Goal: Transaction & Acquisition: Purchase product/service

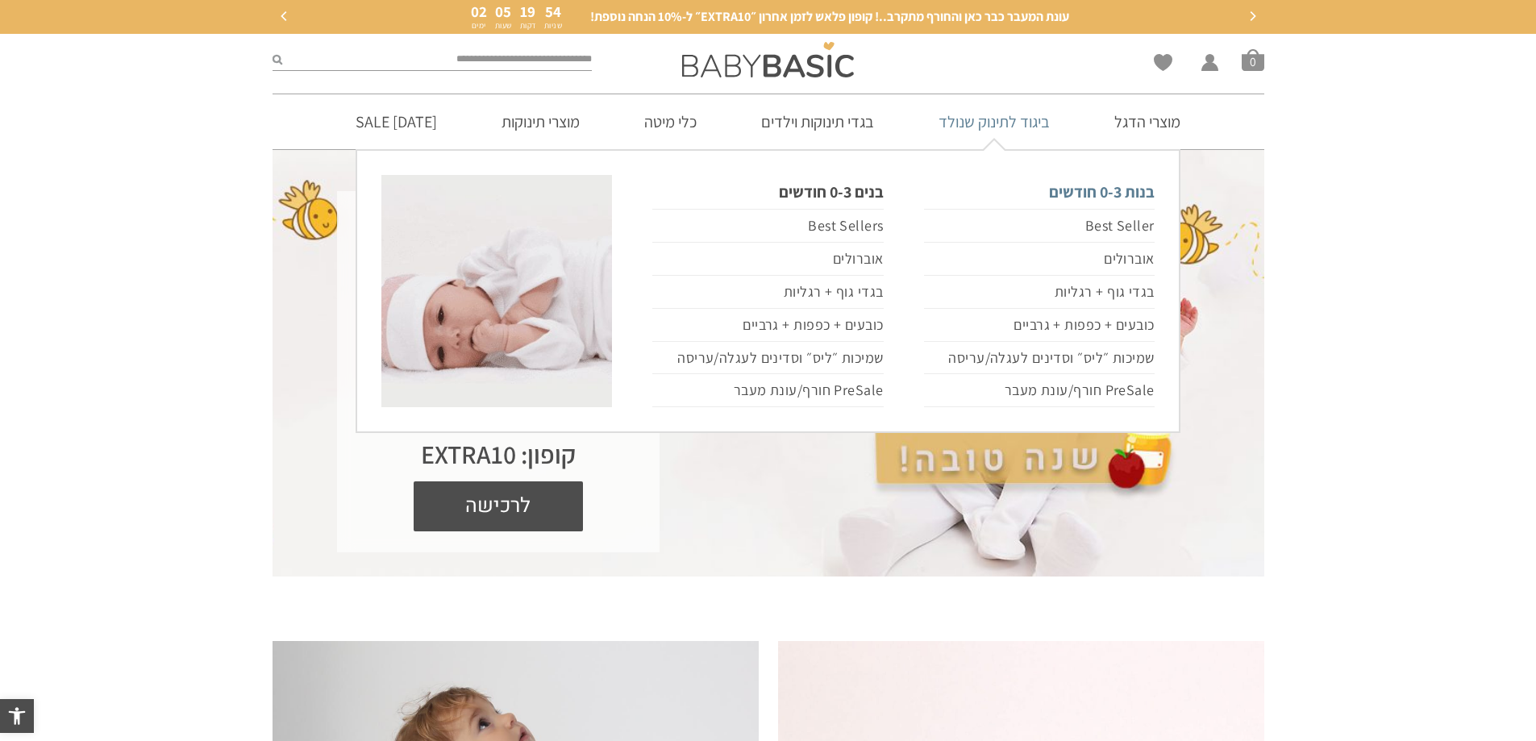
click at [1090, 198] on link "בנות 0-3 חודשים" at bounding box center [1039, 192] width 231 height 34
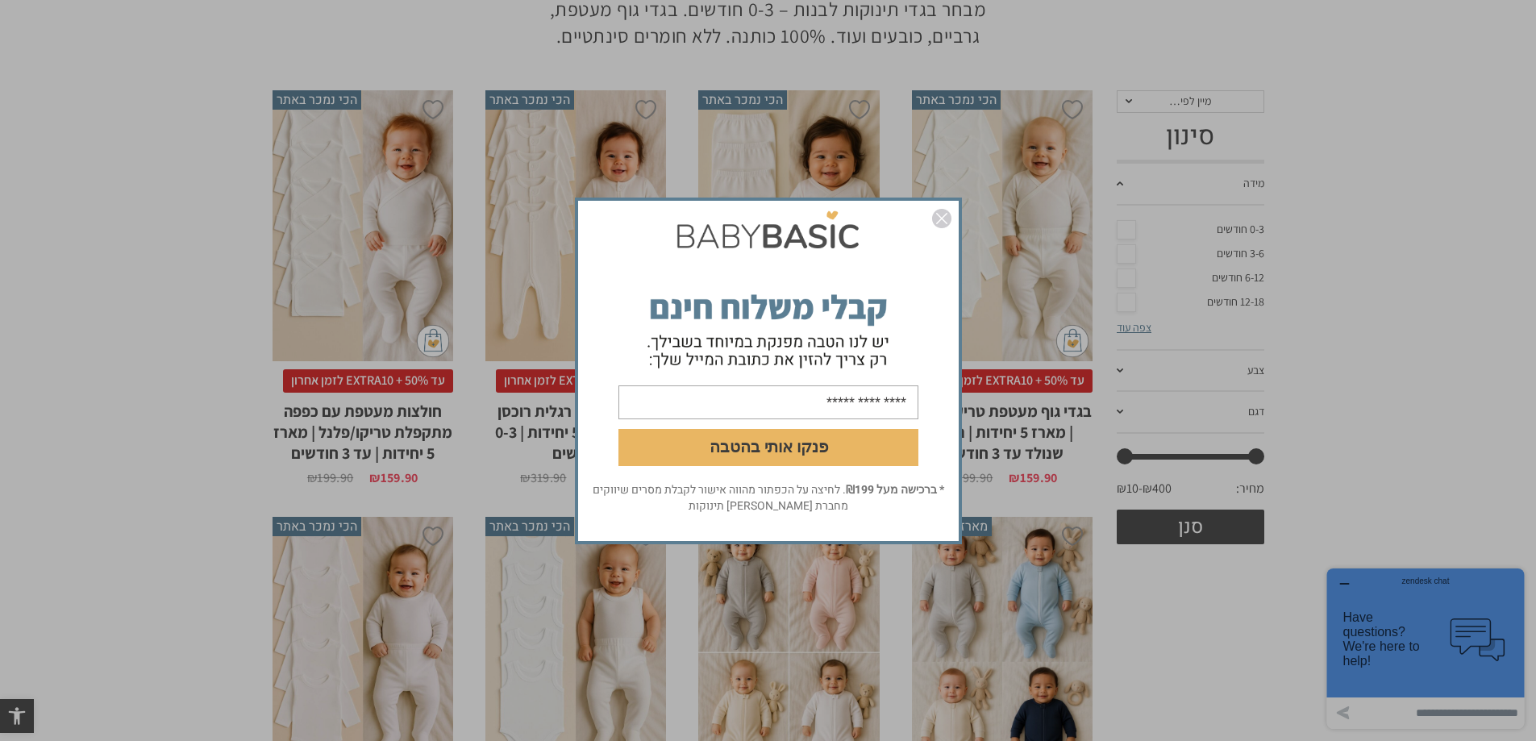
click at [938, 223] on img "סגור" at bounding box center [941, 218] width 19 height 19
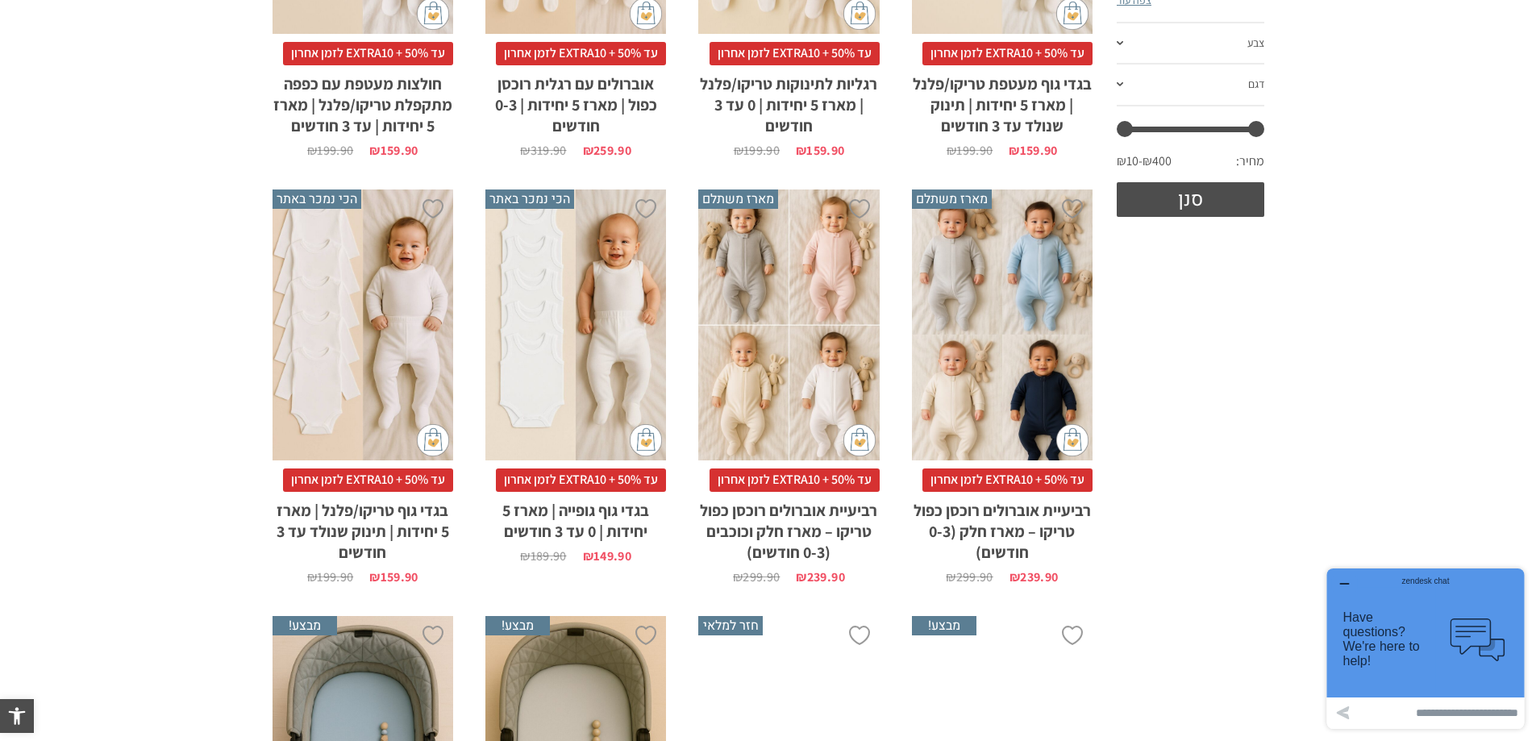
scroll to position [323, 0]
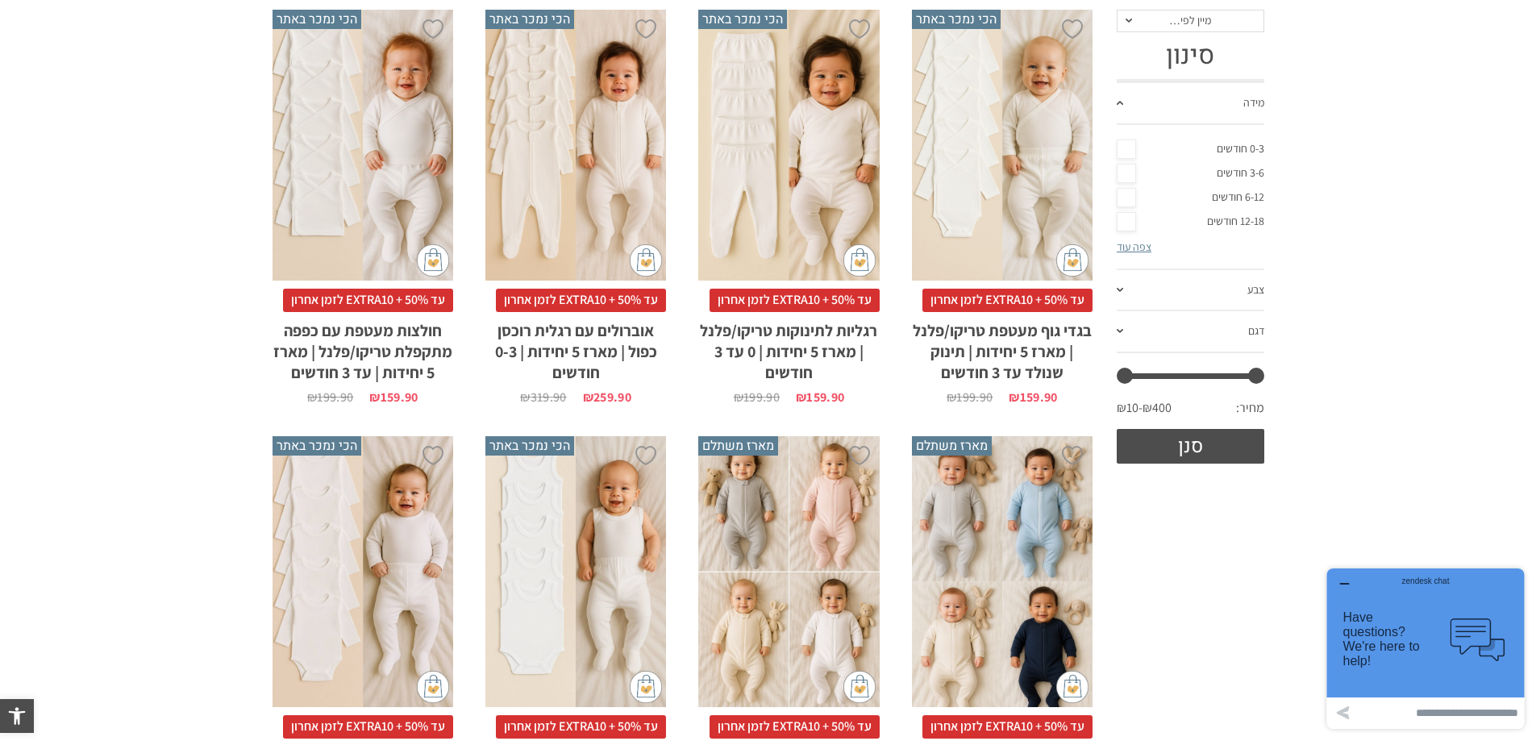
click at [1119, 161] on link "0-3 חודשים" at bounding box center [1191, 149] width 148 height 24
click at [1184, 464] on button "סנן" at bounding box center [1191, 446] width 148 height 35
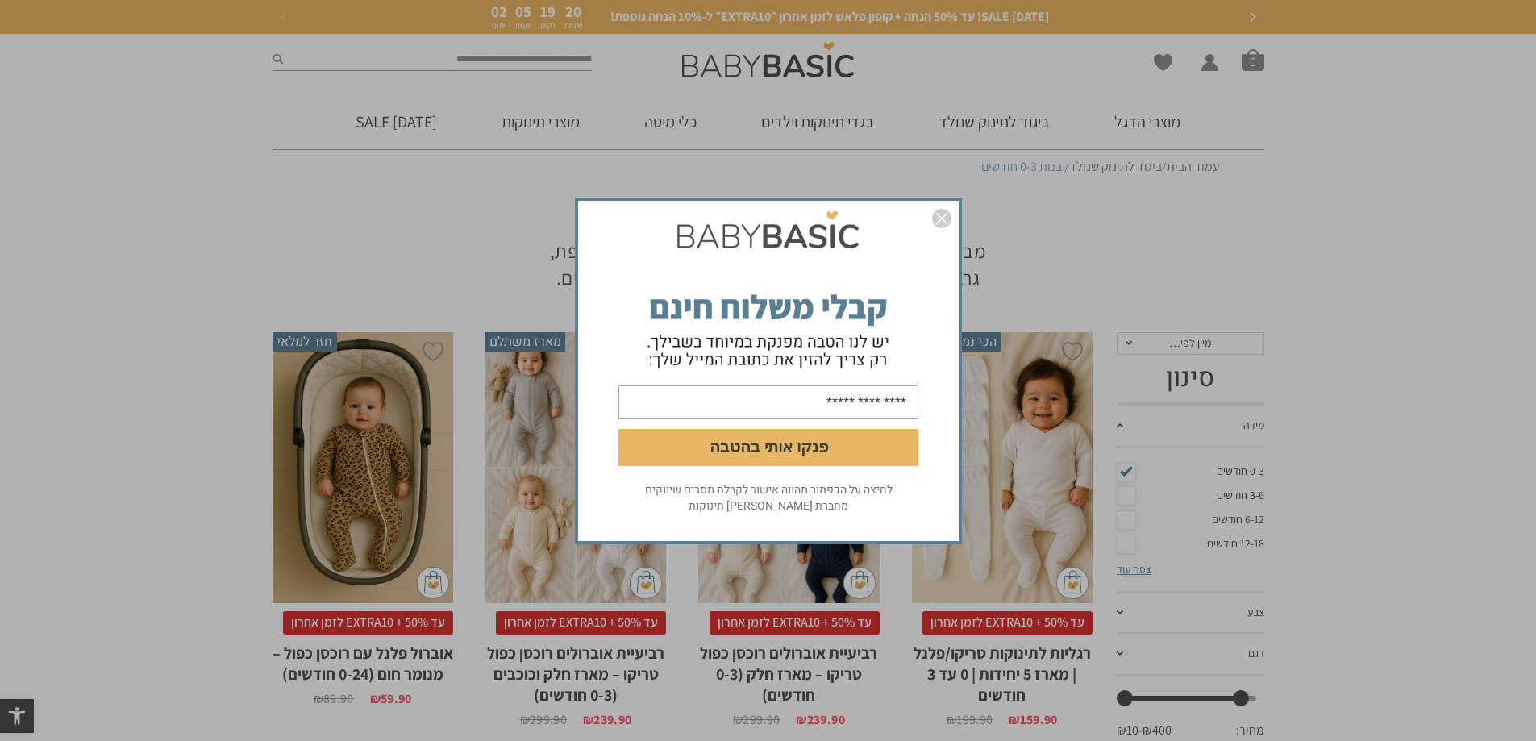
click at [943, 220] on img "סגור" at bounding box center [941, 218] width 19 height 19
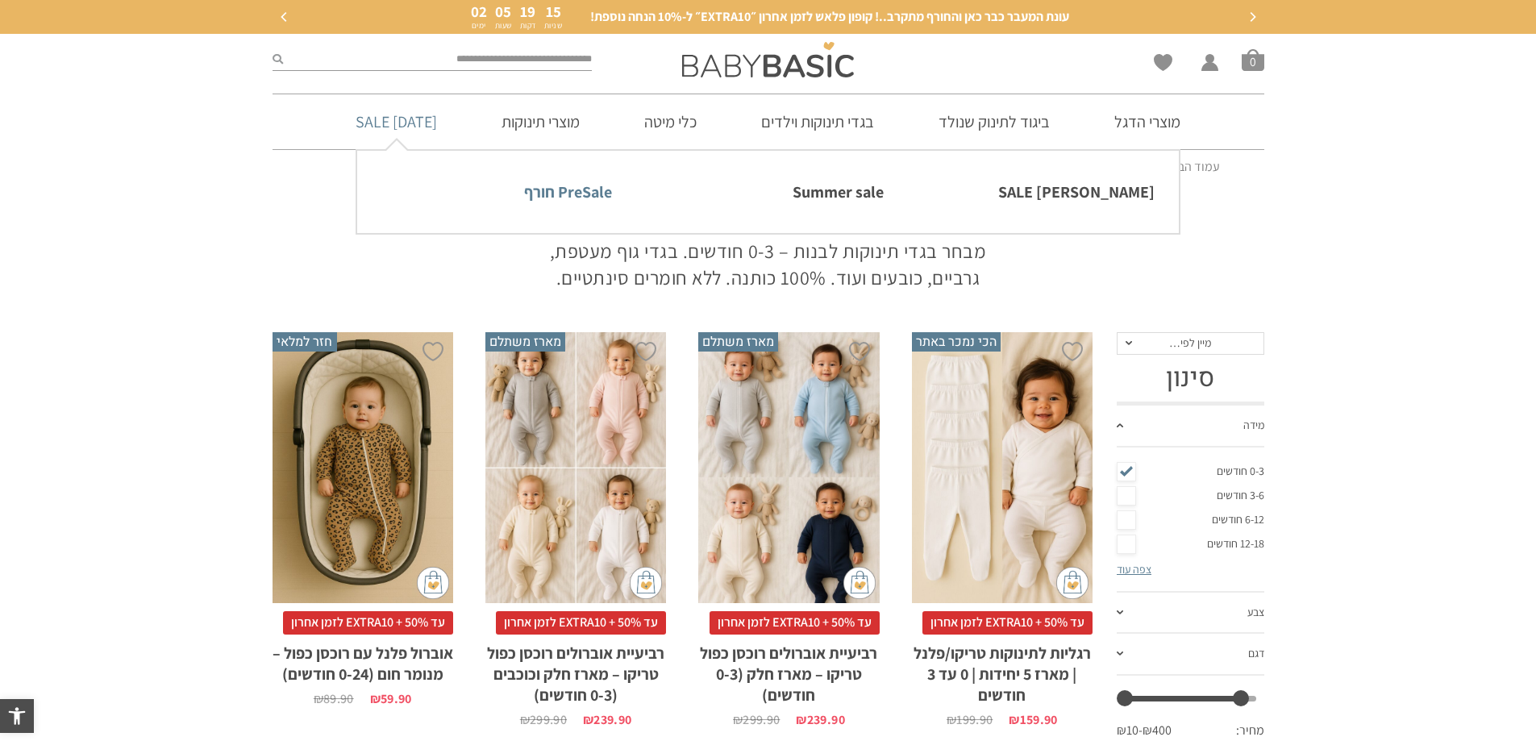
click at [549, 197] on link "PreSale חורף" at bounding box center [496, 192] width 231 height 34
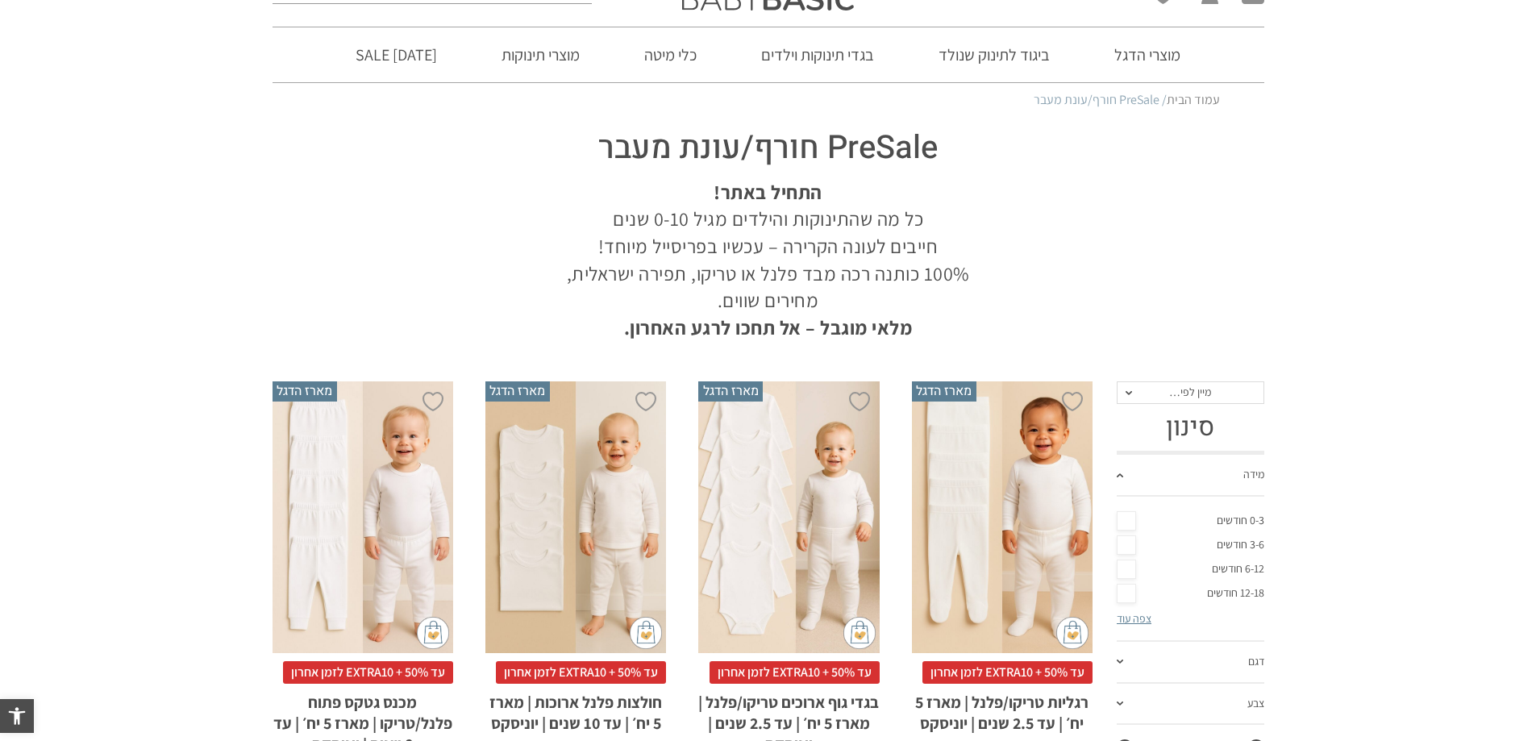
scroll to position [81, 0]
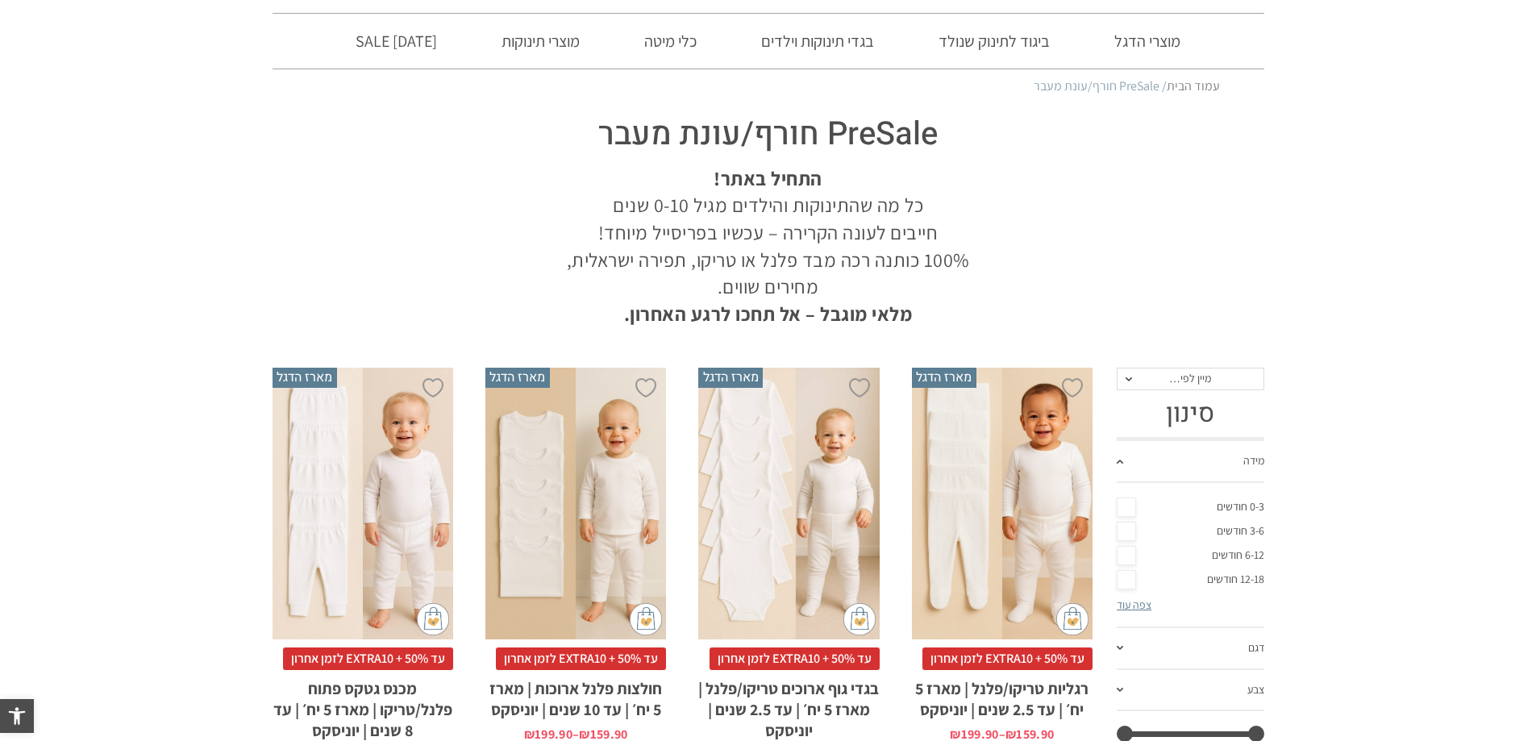
click at [1127, 509] on link "0-3 חודשים" at bounding box center [1191, 507] width 148 height 24
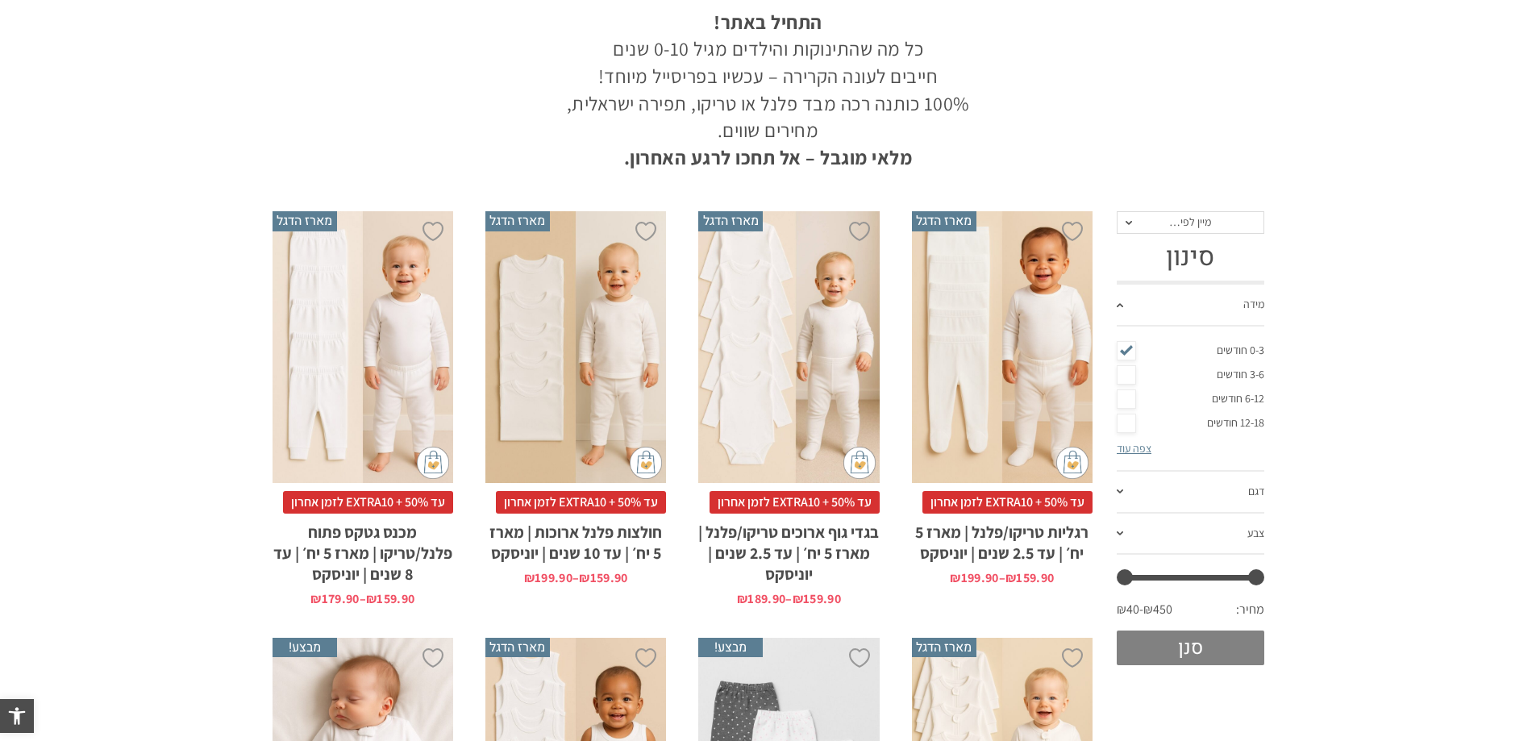
scroll to position [242, 0]
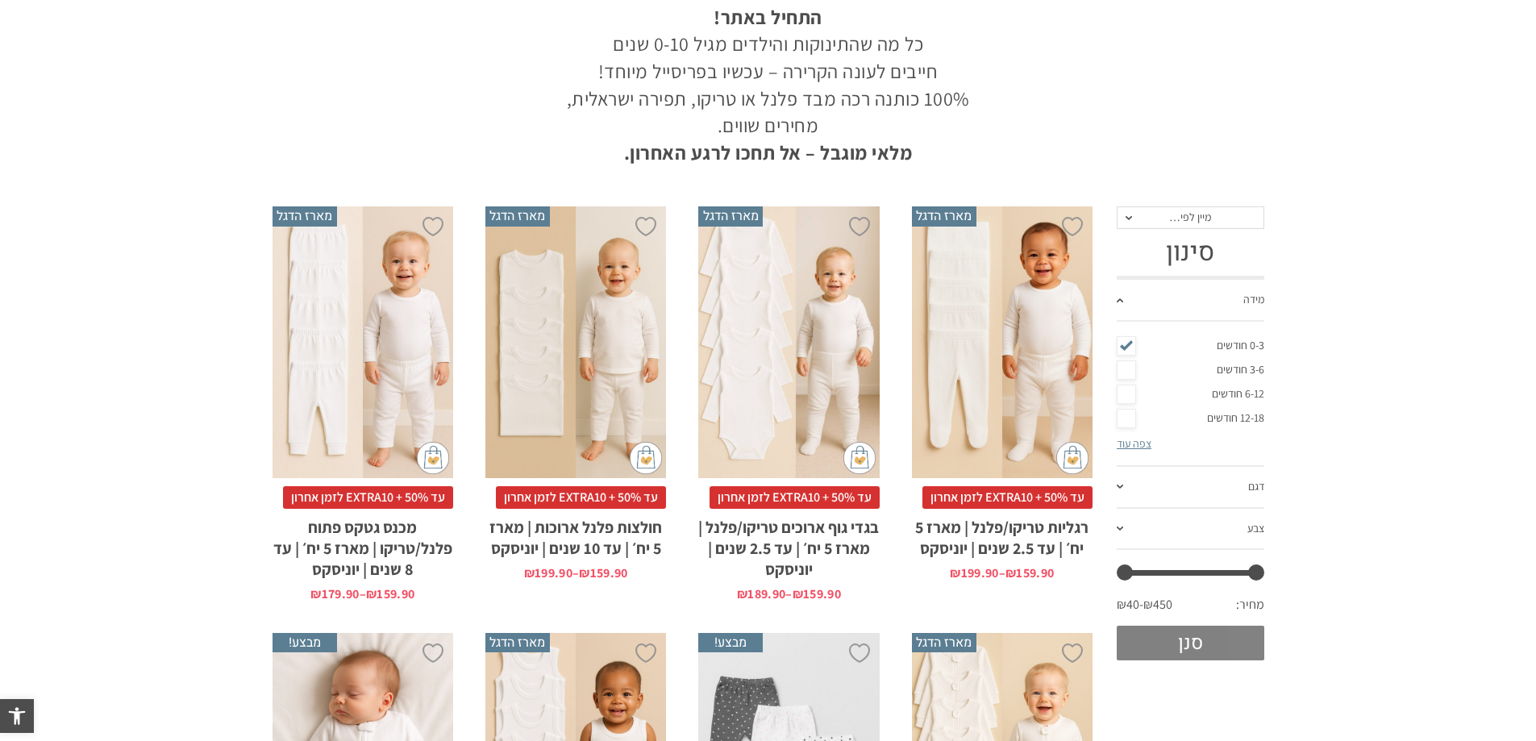
click at [1182, 658] on button "סנן" at bounding box center [1191, 643] width 148 height 35
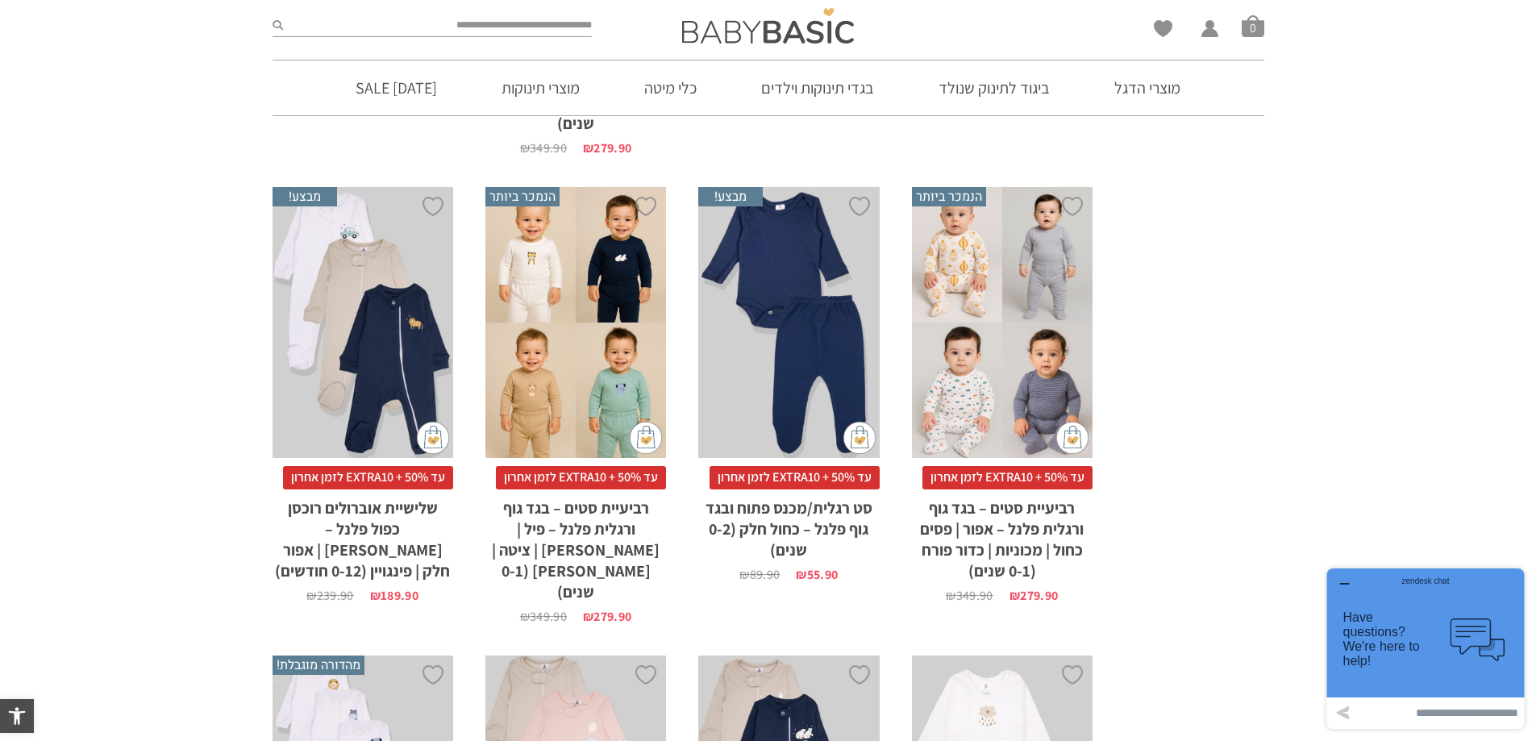
scroll to position [2614, 0]
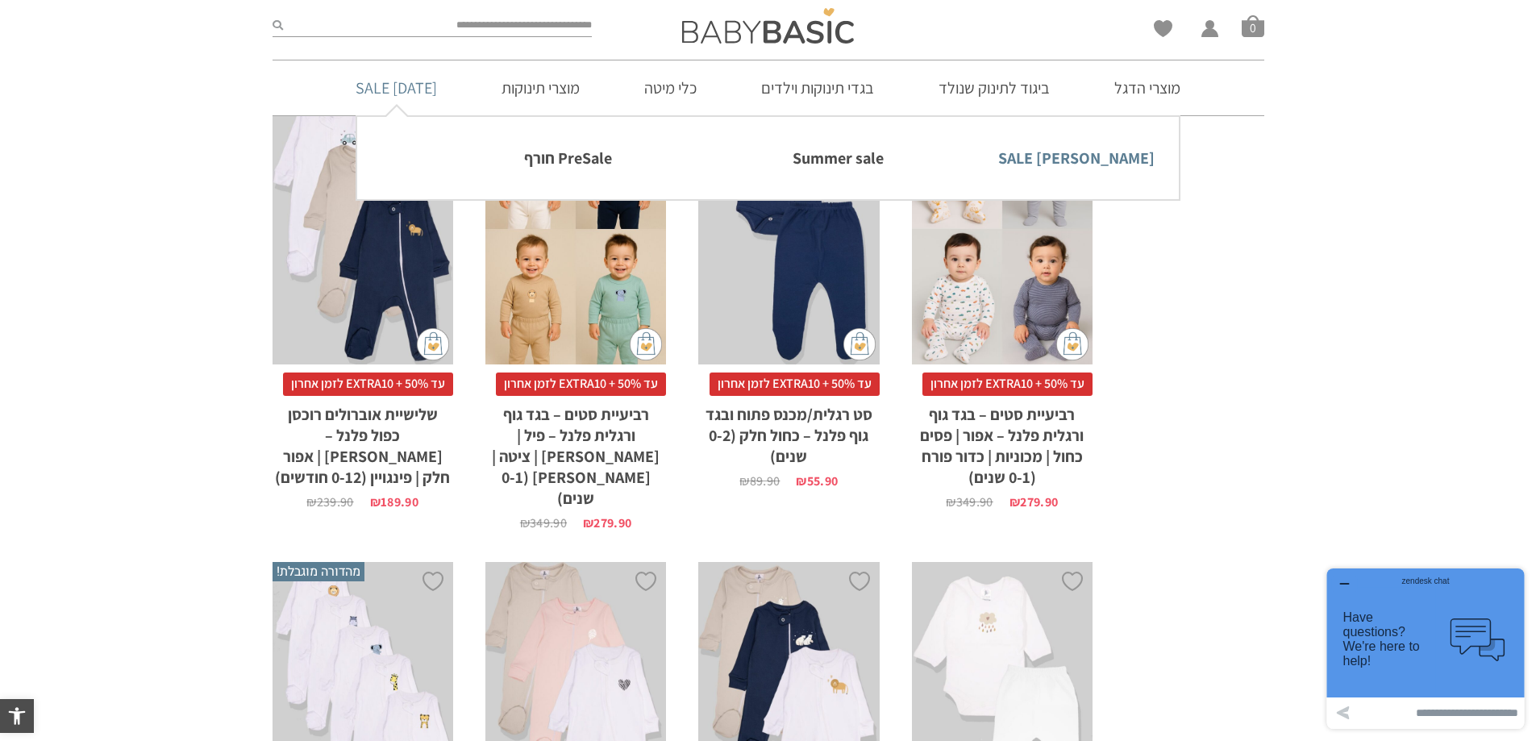
click at [1124, 166] on link "[PERSON_NAME] SALE" at bounding box center [1039, 158] width 231 height 34
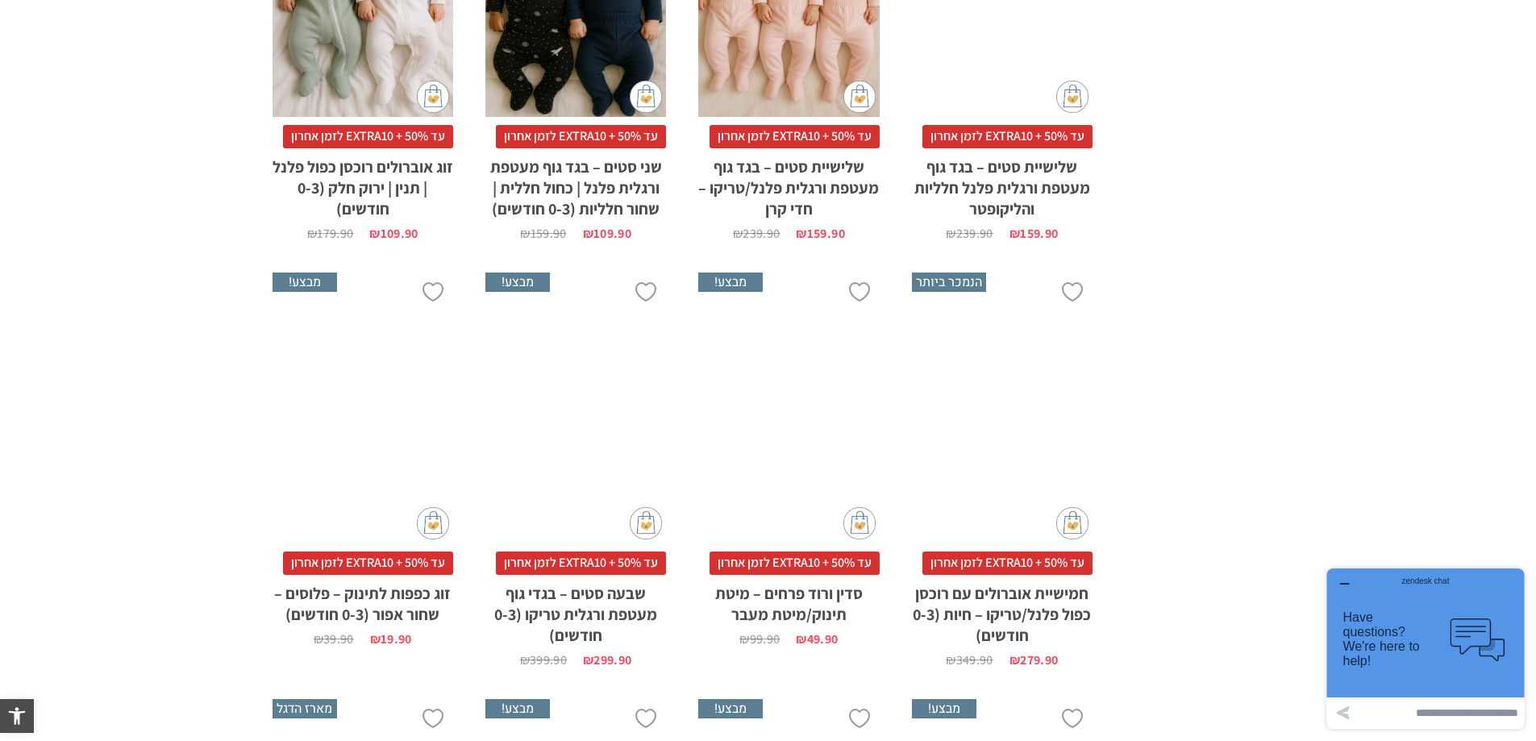
scroll to position [4517, 0]
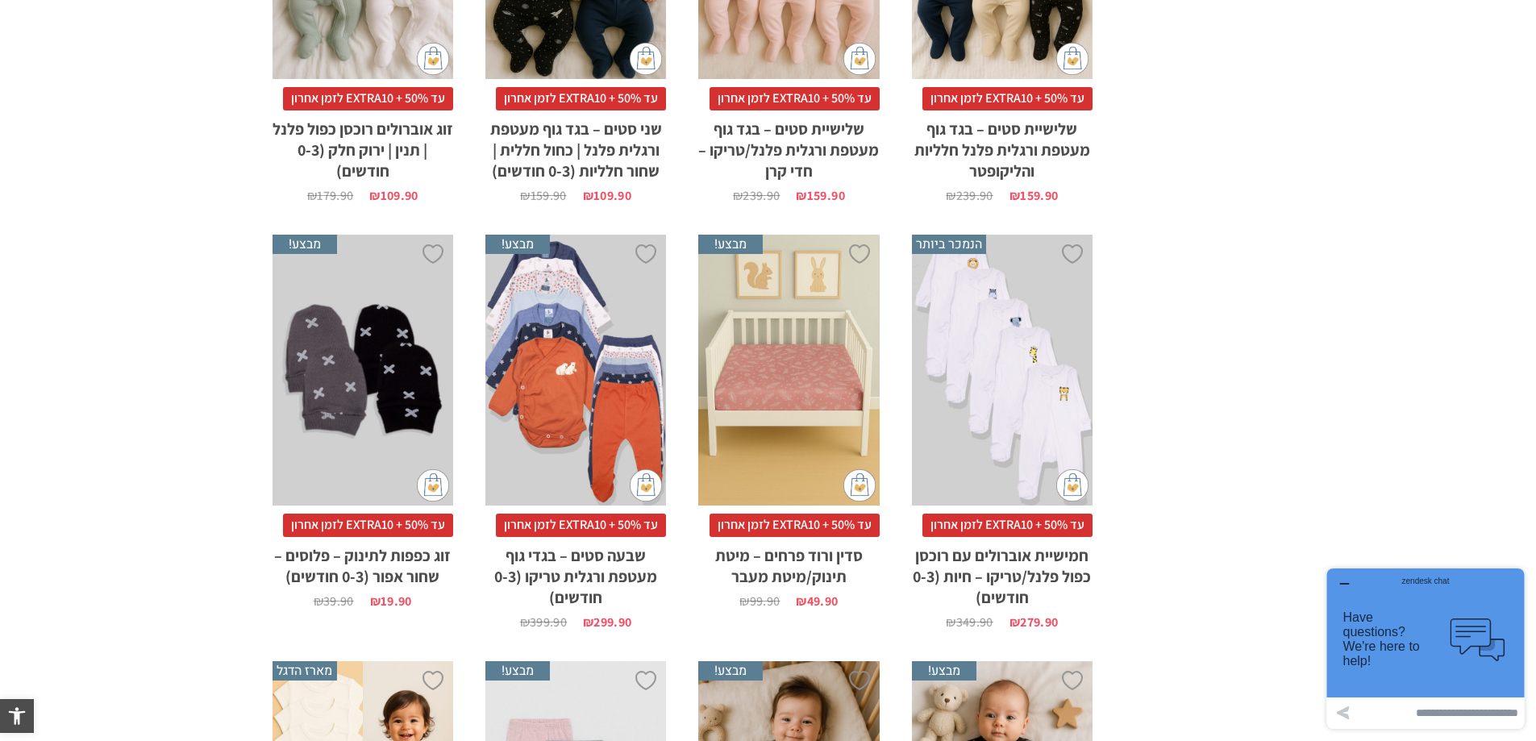
click at [604, 356] on div "x הוספה לסל" at bounding box center [576, 371] width 181 height 272
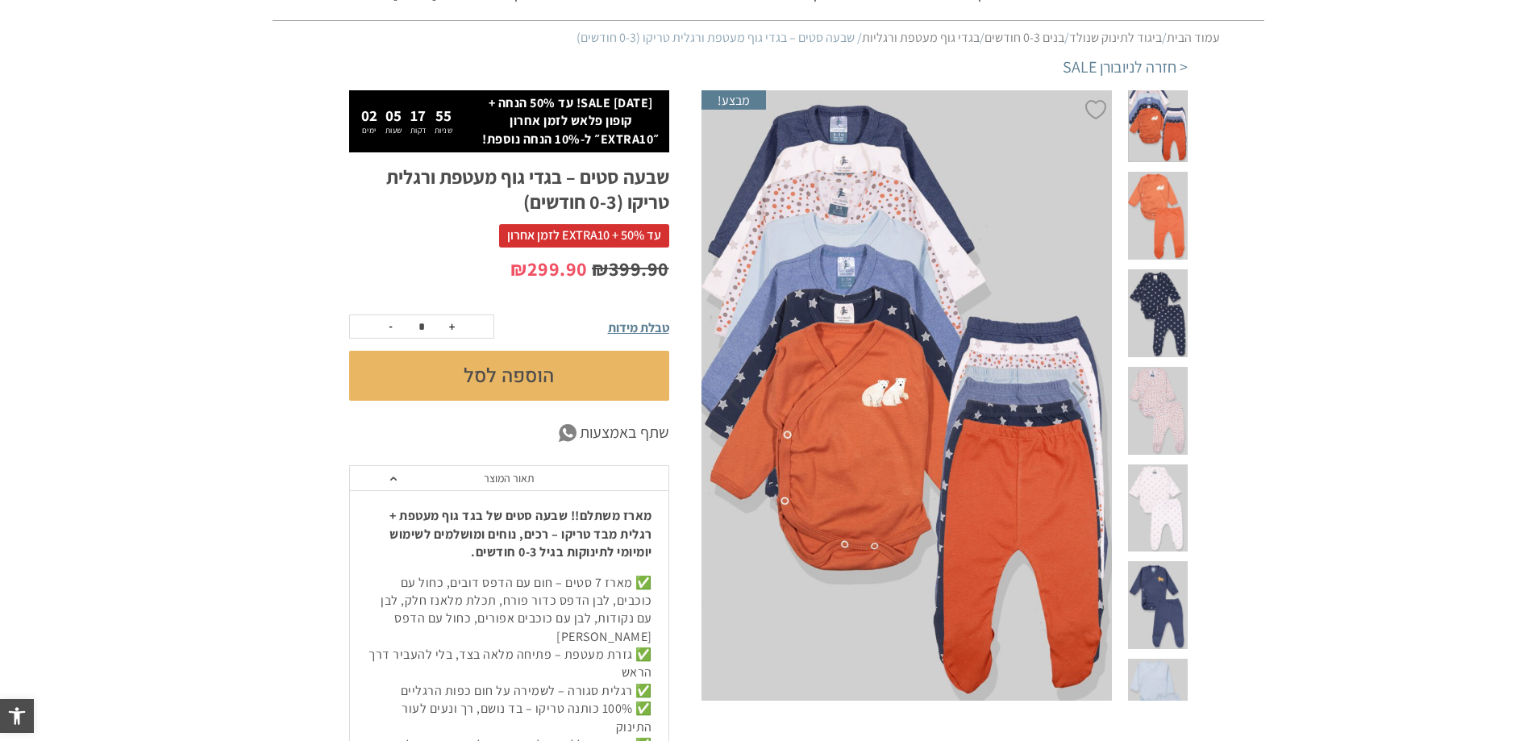
scroll to position [161, 0]
